Goal: Task Accomplishment & Management: Use online tool/utility

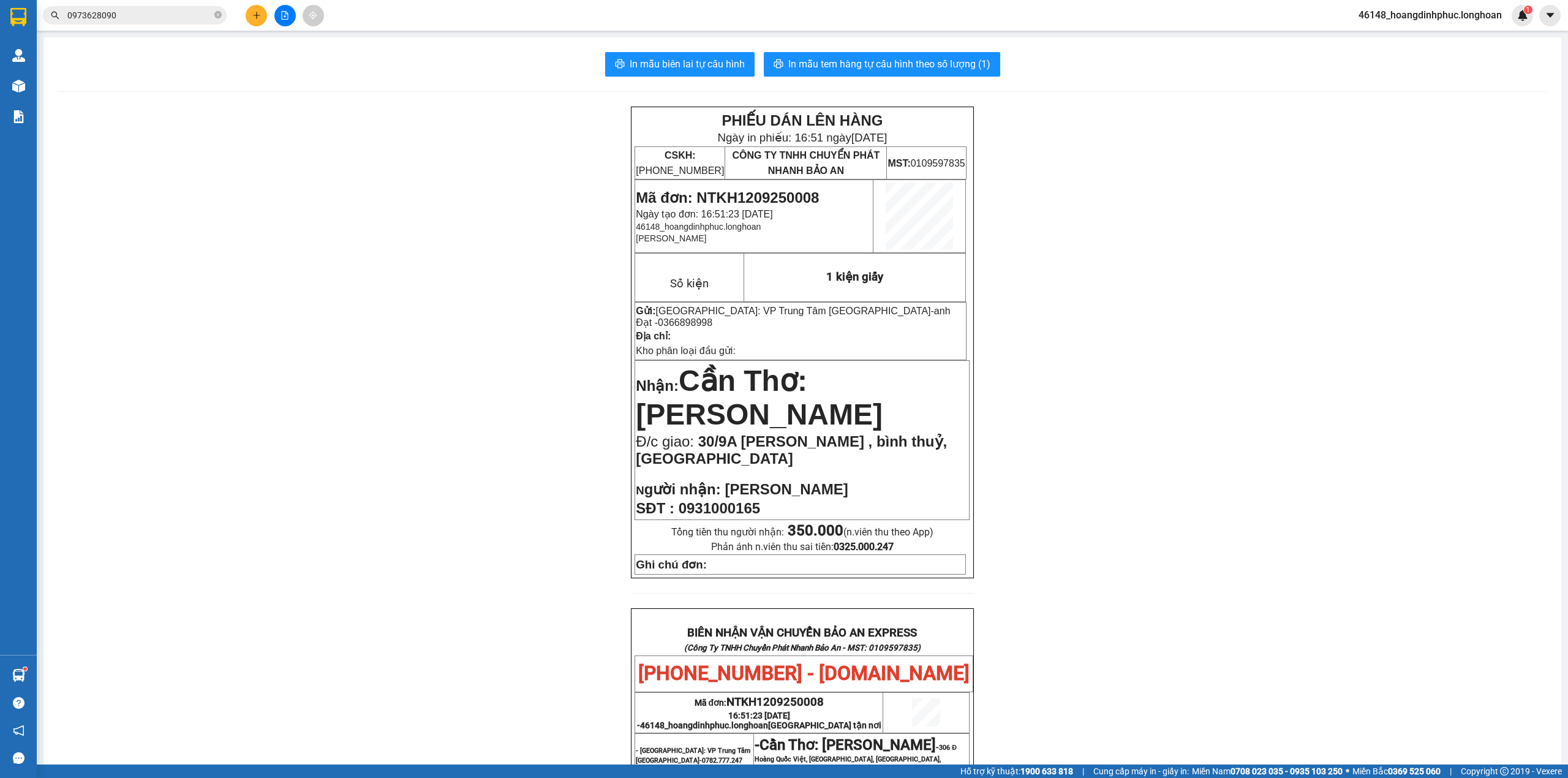
click at [281, 6] on button at bounding box center [285, 16] width 21 height 21
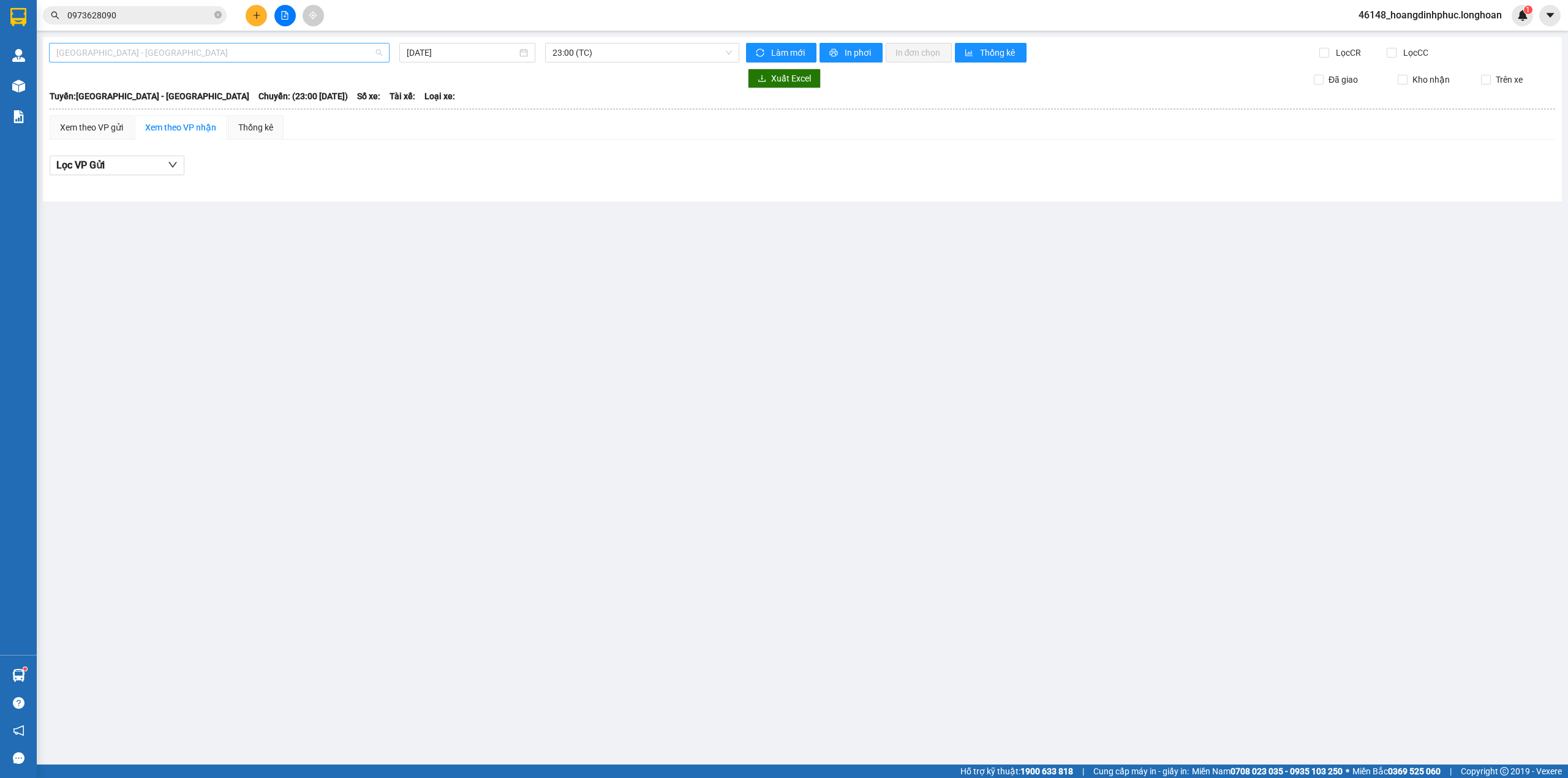
click at [268, 44] on span "[GEOGRAPHIC_DATA] - [GEOGRAPHIC_DATA]" at bounding box center [219, 52] width 326 height 18
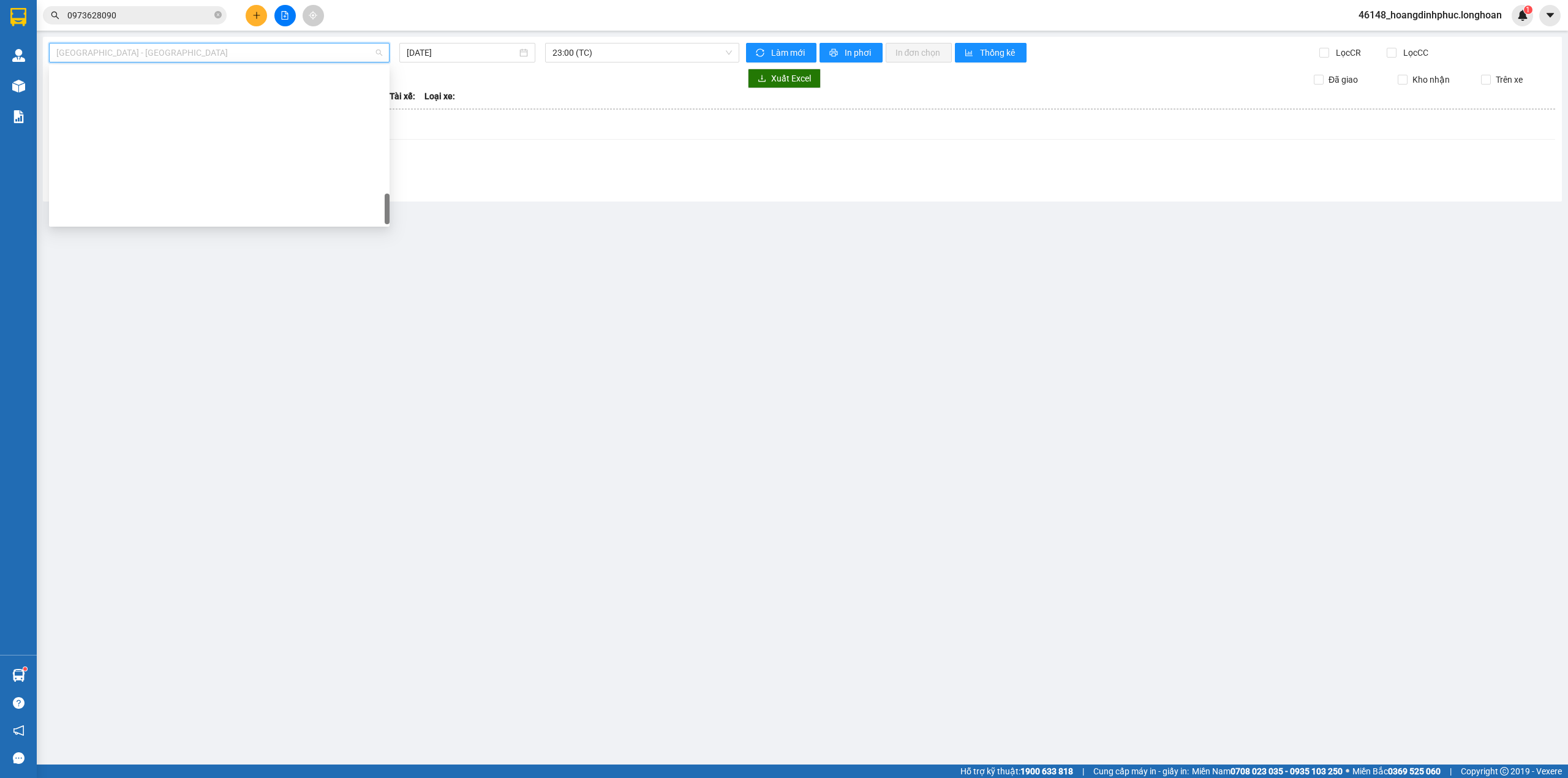
scroll to position [843, 0]
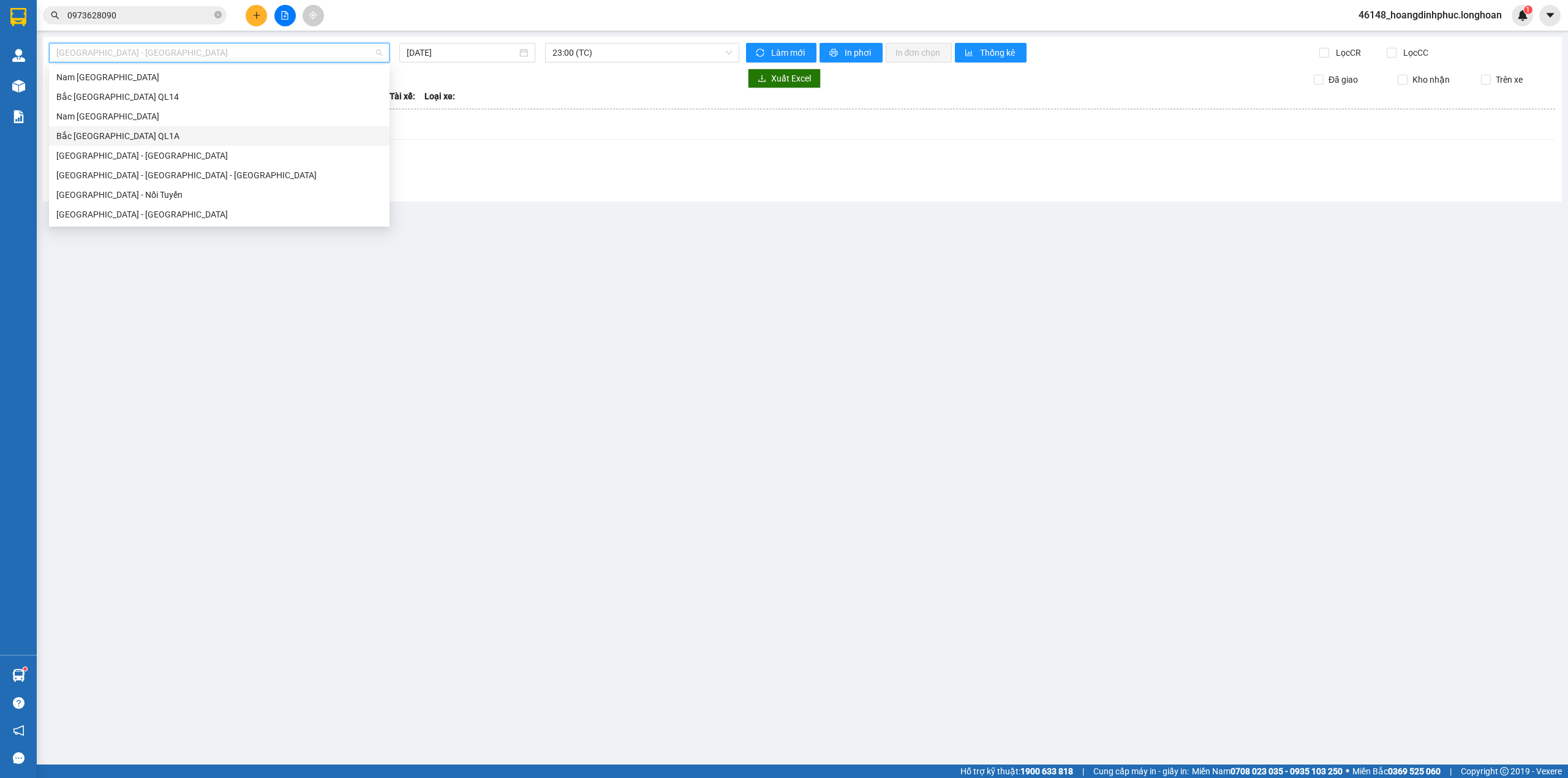
click at [128, 126] on div "Bắc [GEOGRAPHIC_DATA] QL1A" at bounding box center [219, 136] width 340 height 20
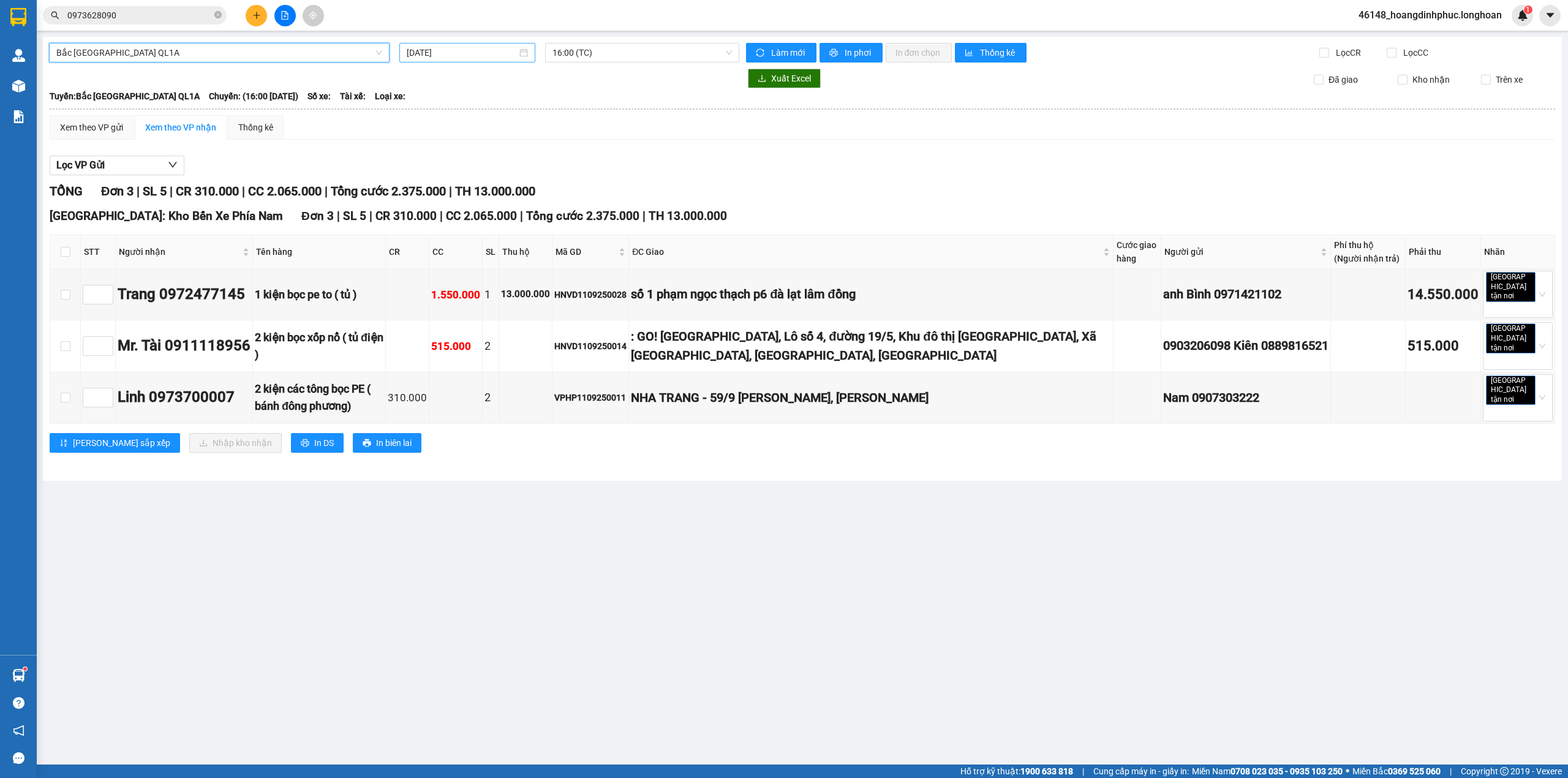
click at [476, 57] on input "[DATE]" at bounding box center [462, 52] width 110 height 13
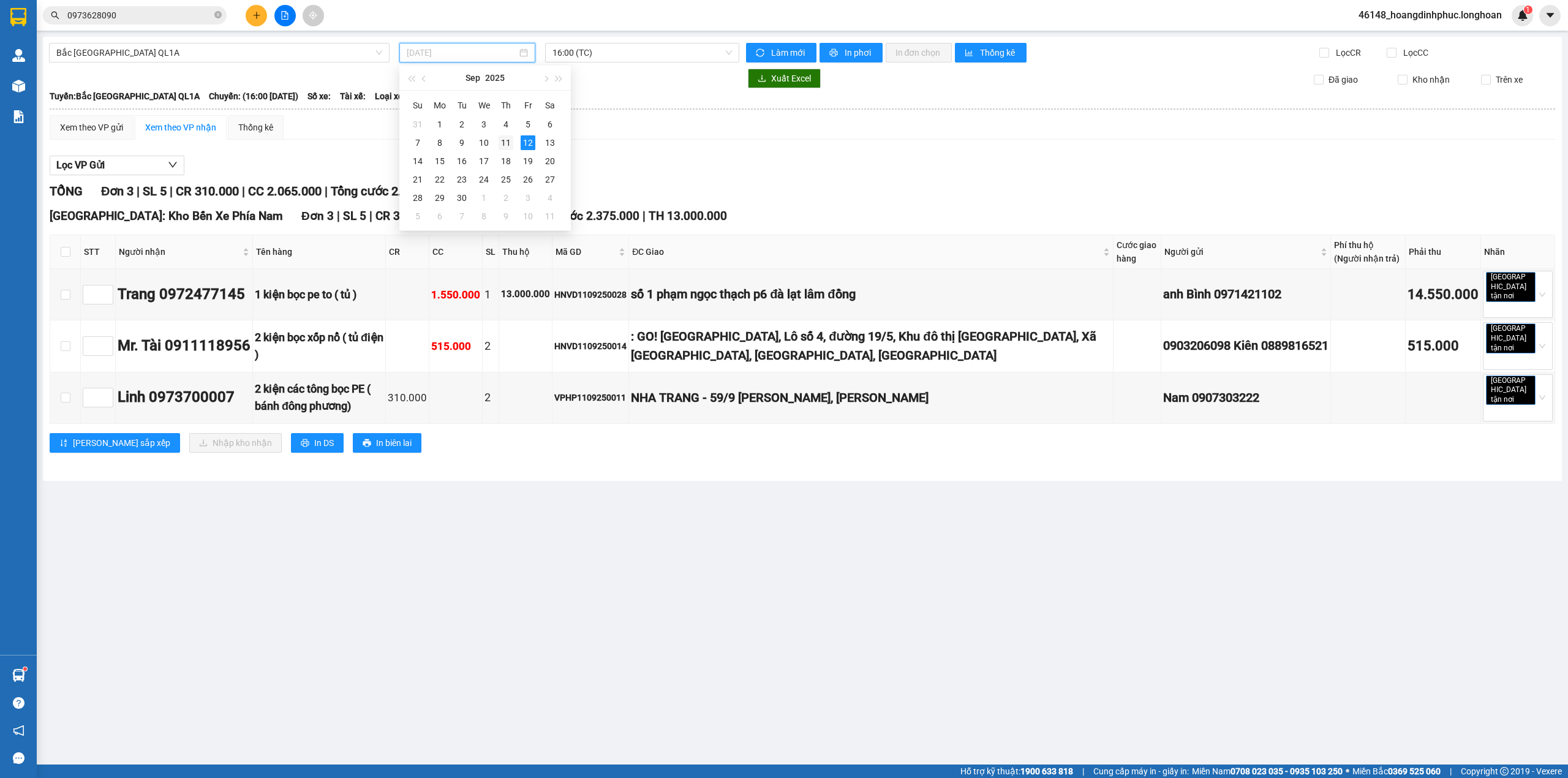
click at [501, 140] on div "11" at bounding box center [506, 142] width 15 height 15
type input "[DATE]"
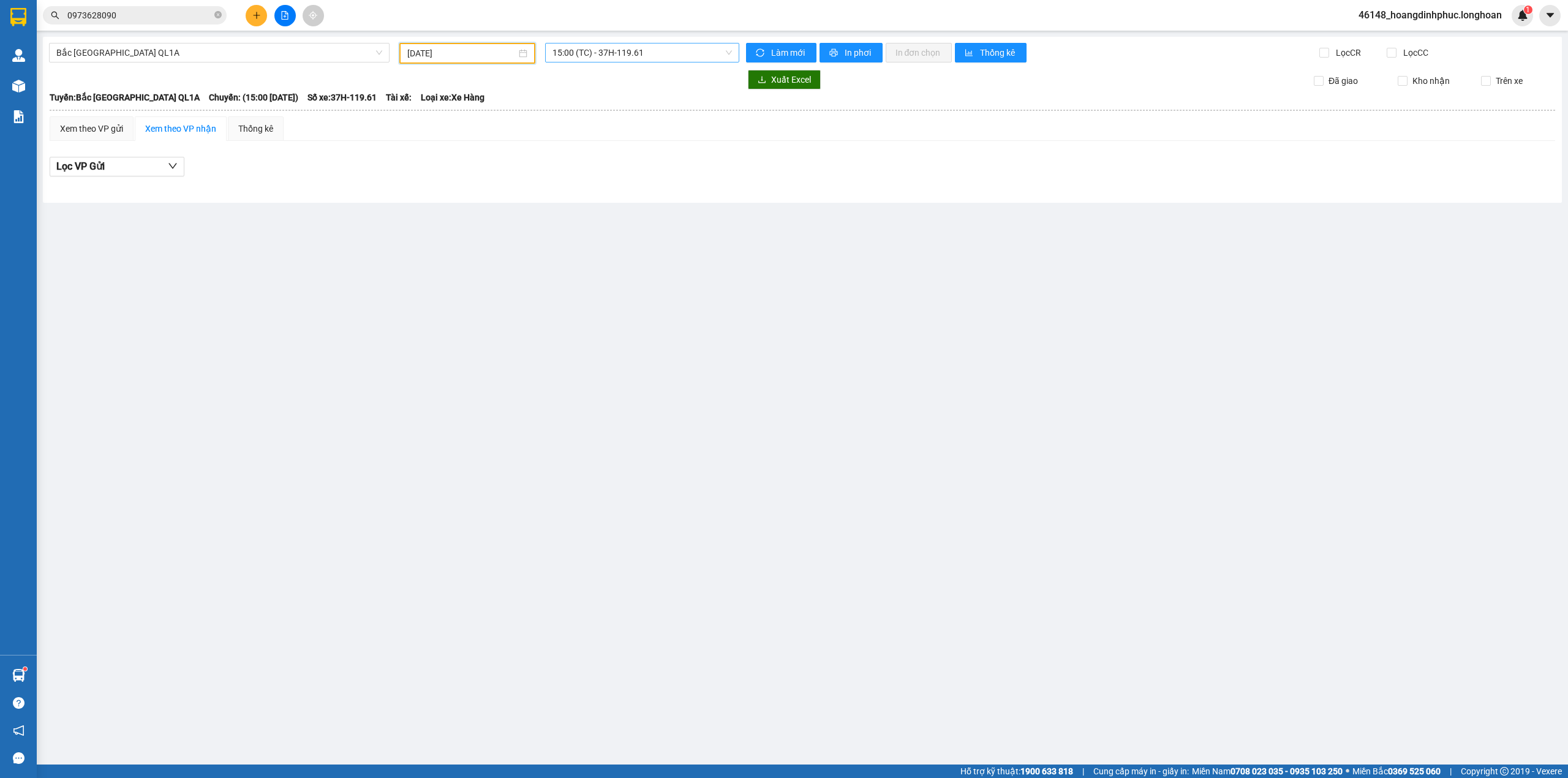
click at [633, 49] on span "15:00 (TC) - 37H-119.61" at bounding box center [642, 52] width 180 height 18
click at [613, 132] on div "20:00 (TC) - 29E-097.92" at bounding box center [600, 136] width 96 height 13
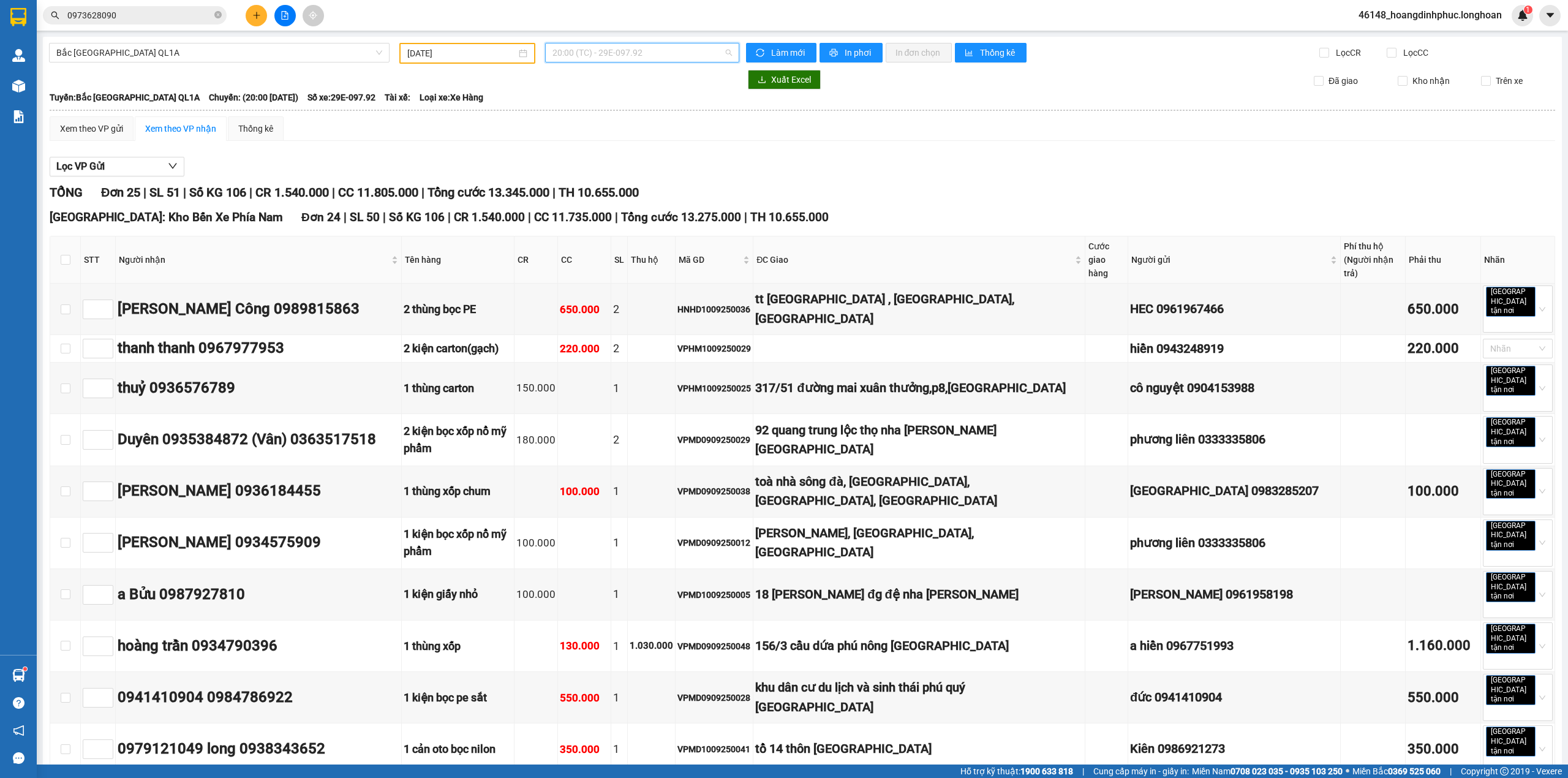
click at [624, 52] on span "20:00 (TC) - 29E-097.92" at bounding box center [642, 52] width 180 height 18
click at [603, 153] on div "23:00 (TC) - 29H-954.95" at bounding box center [596, 155] width 96 height 13
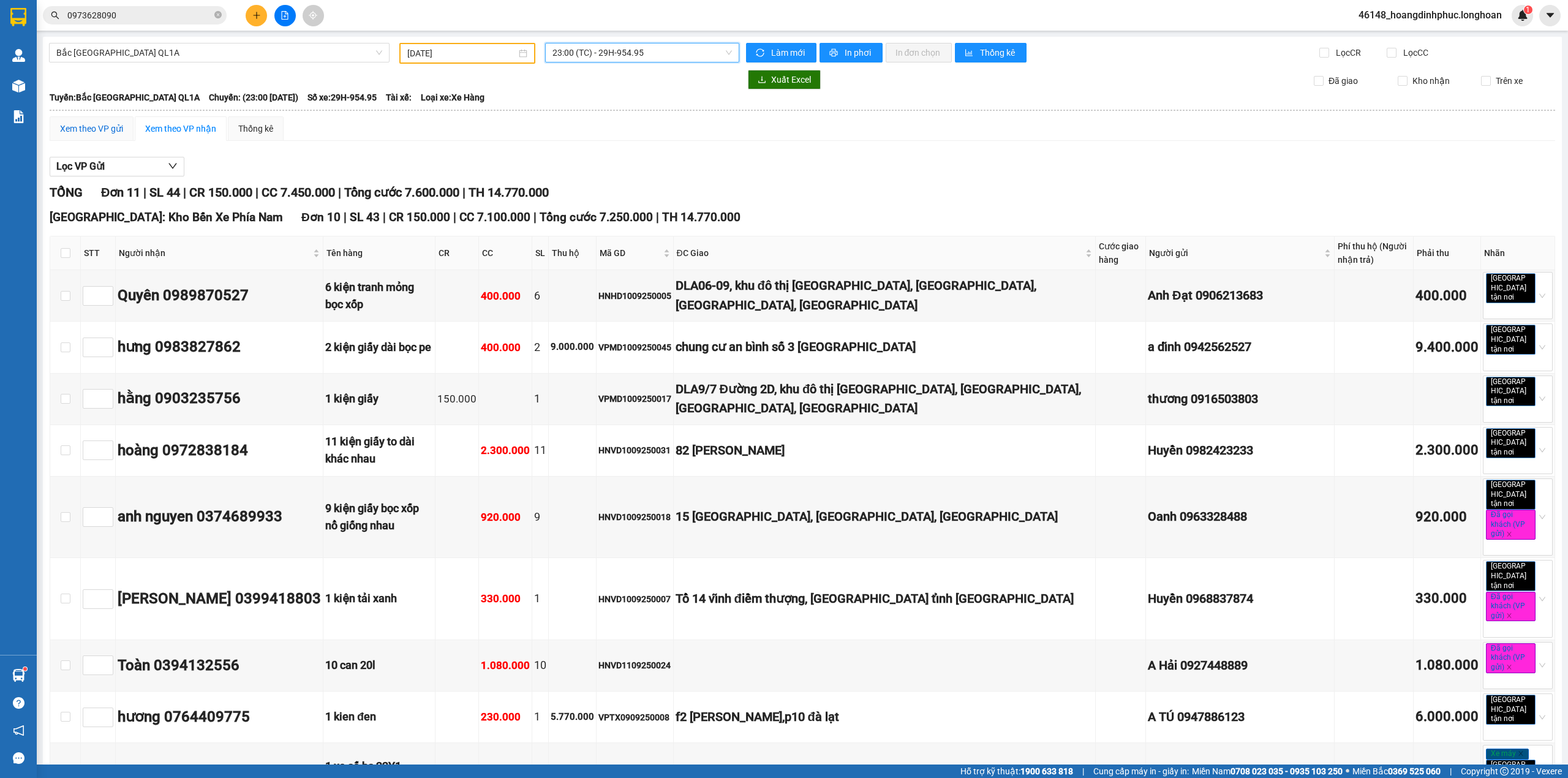
click at [95, 122] on div "Xem theo VP gửi" at bounding box center [91, 128] width 63 height 13
click at [163, 124] on div "Xem theo VP nhận" at bounding box center [180, 128] width 71 height 13
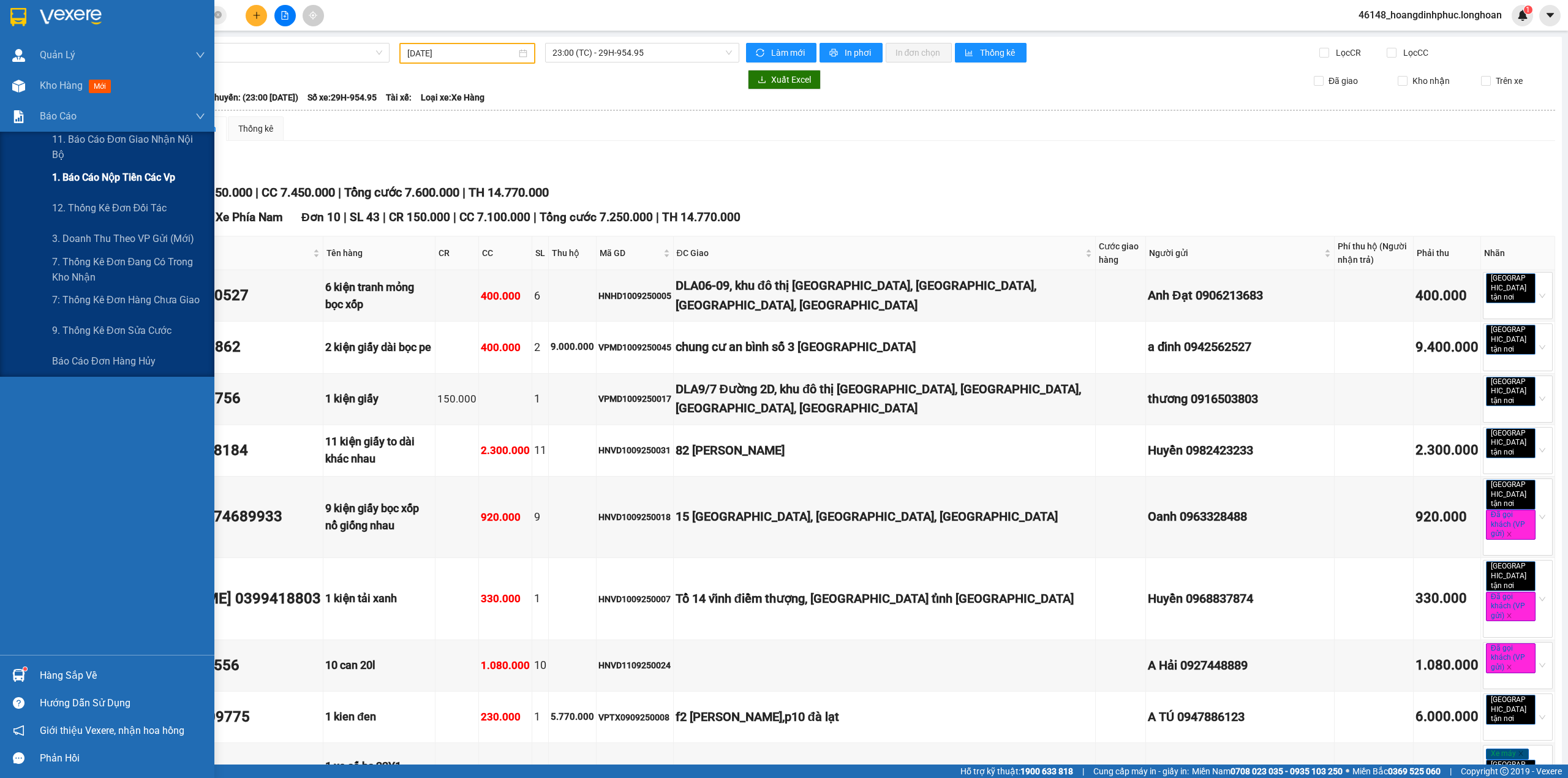
click at [91, 183] on span "1. Báo cáo nộp tiền các vp" at bounding box center [113, 177] width 123 height 15
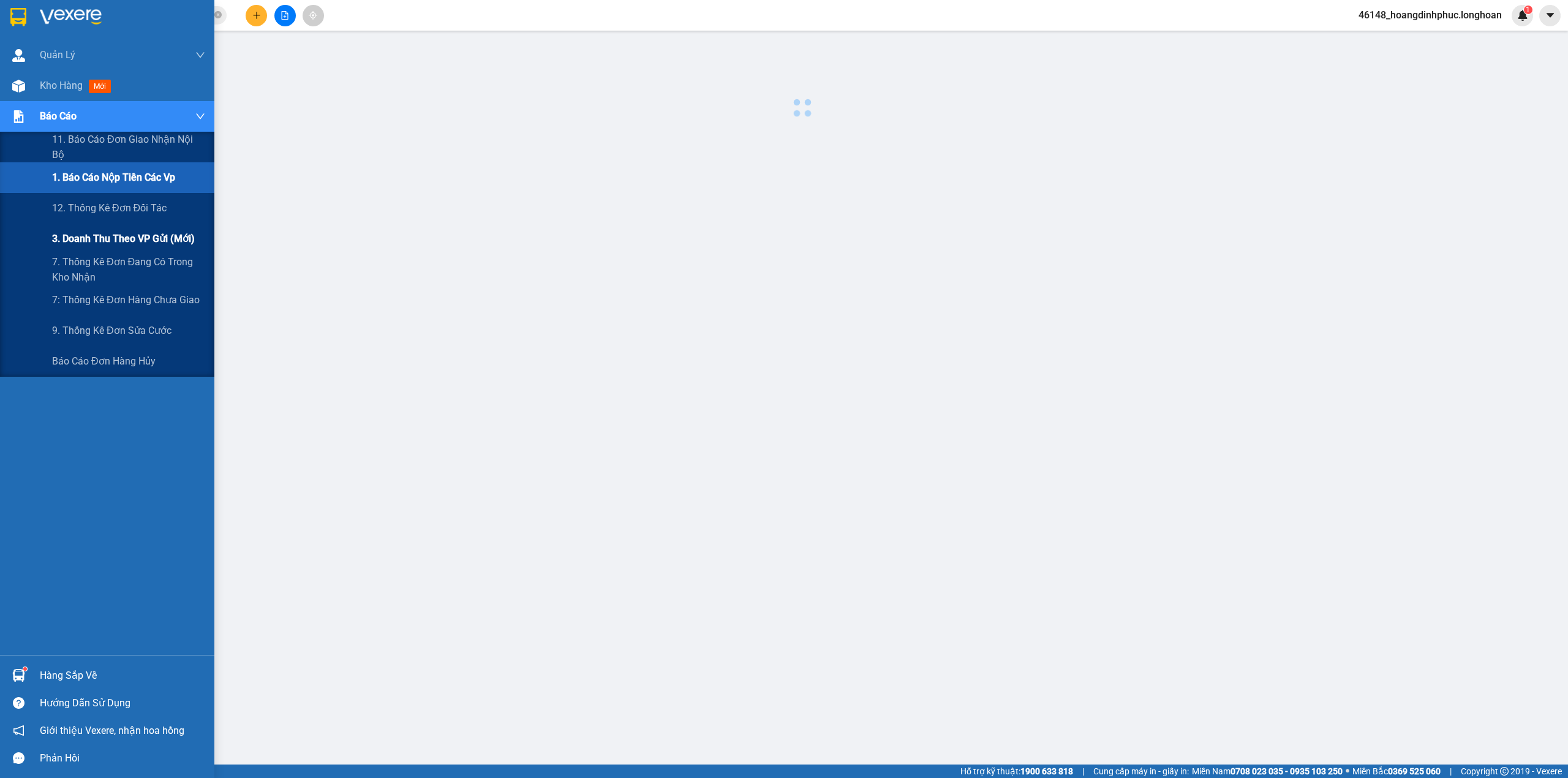
click at [101, 238] on span "3. Doanh Thu theo VP Gửi (mới)" at bounding box center [124, 238] width 142 height 15
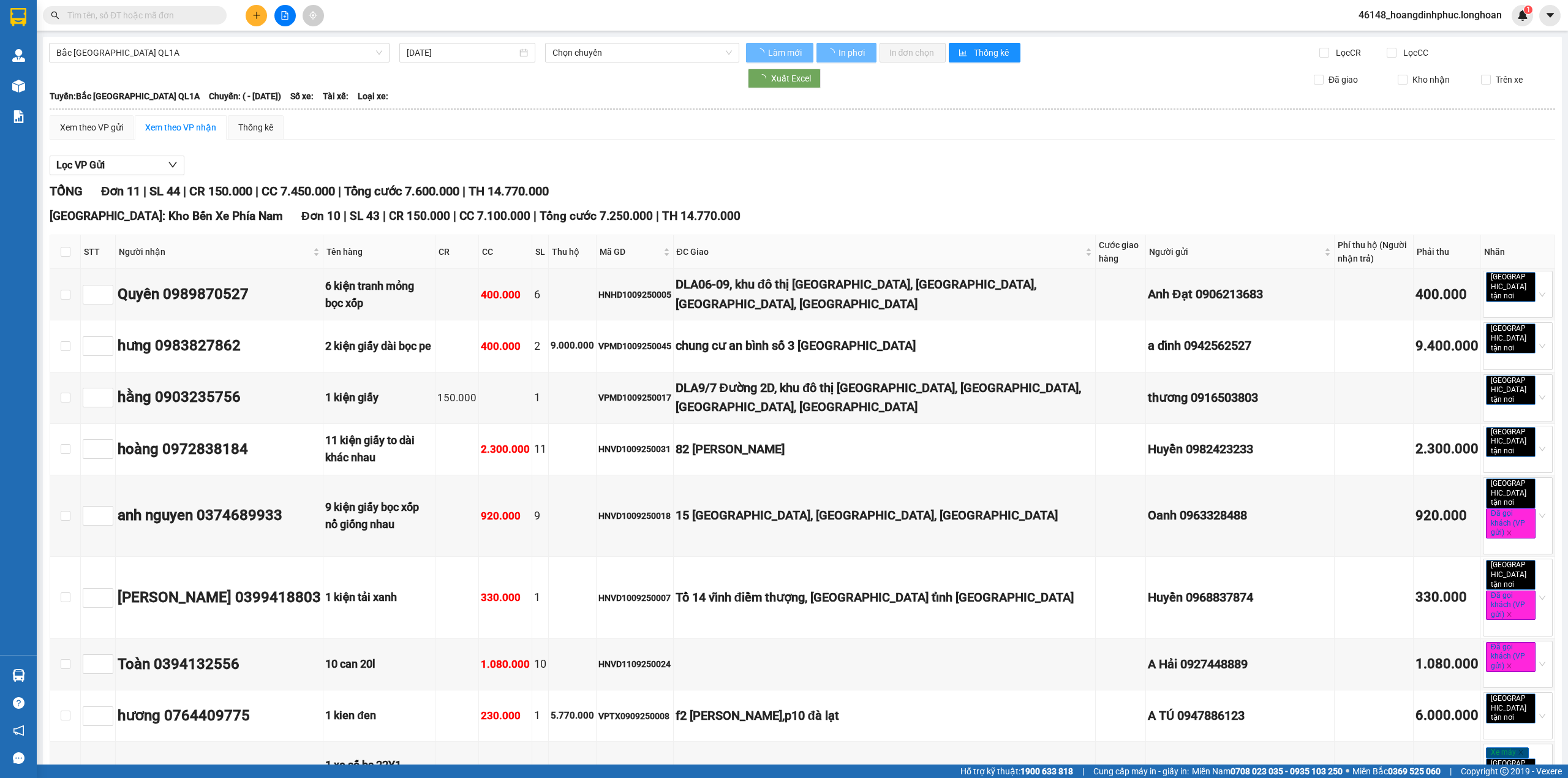
type input "[DATE]"
